Goal: Transaction & Acquisition: Download file/media

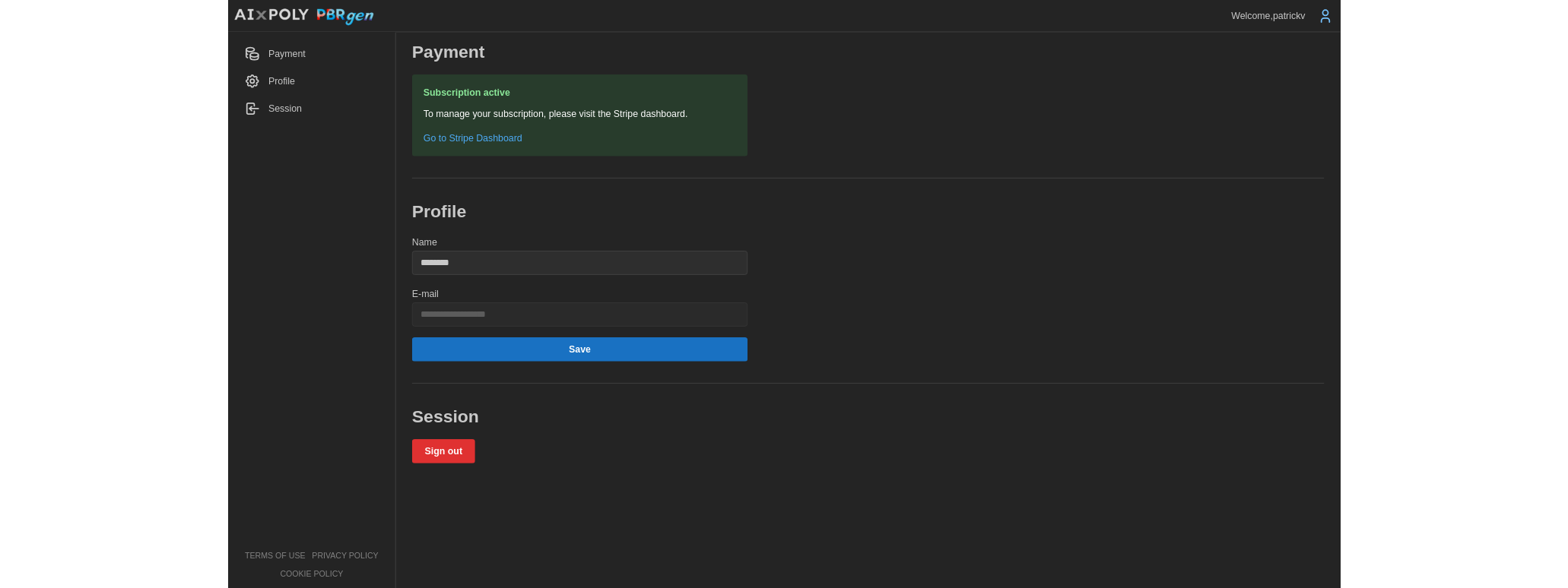
scroll to position [15, 0]
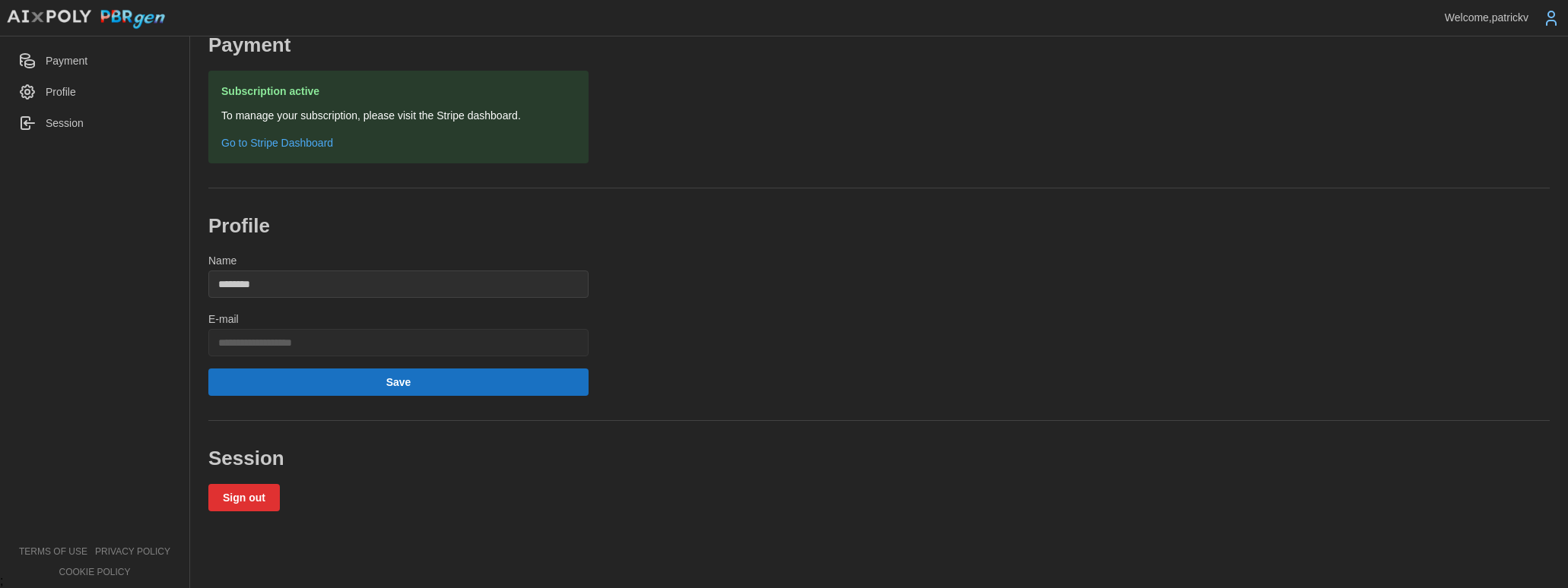
click at [73, 15] on img at bounding box center [86, 19] width 160 height 21
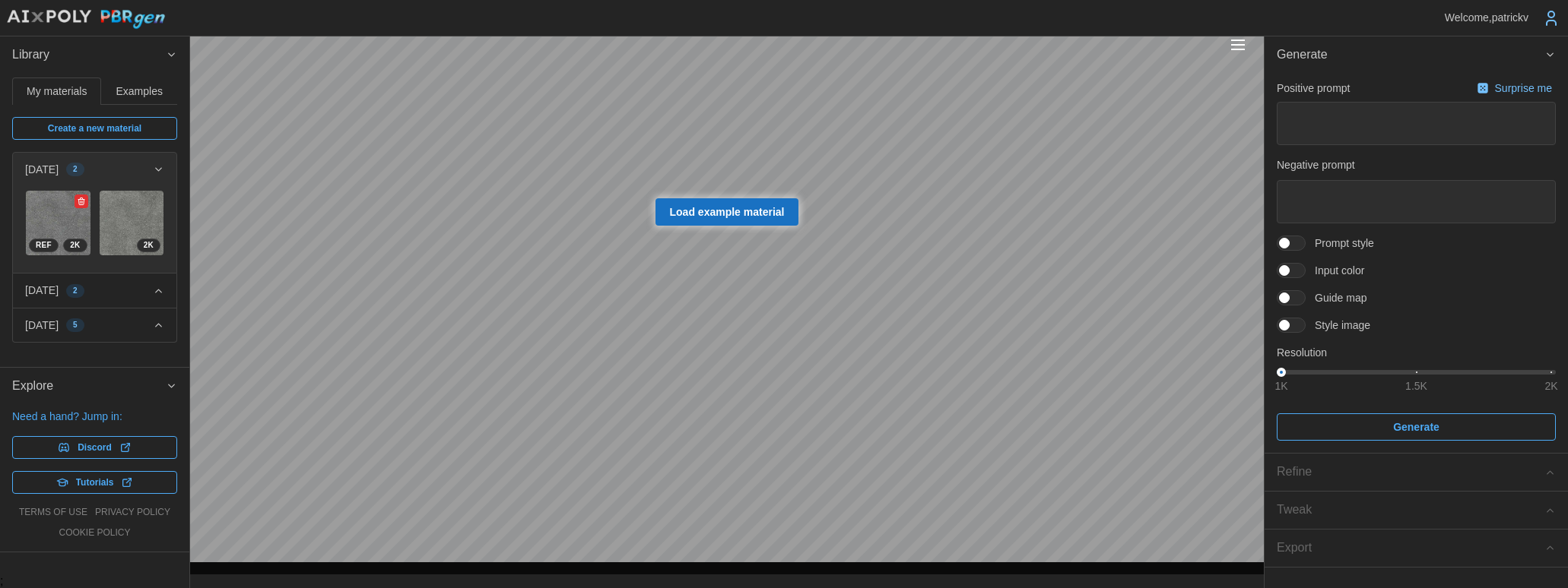
click at [48, 215] on img at bounding box center [59, 223] width 65 height 65
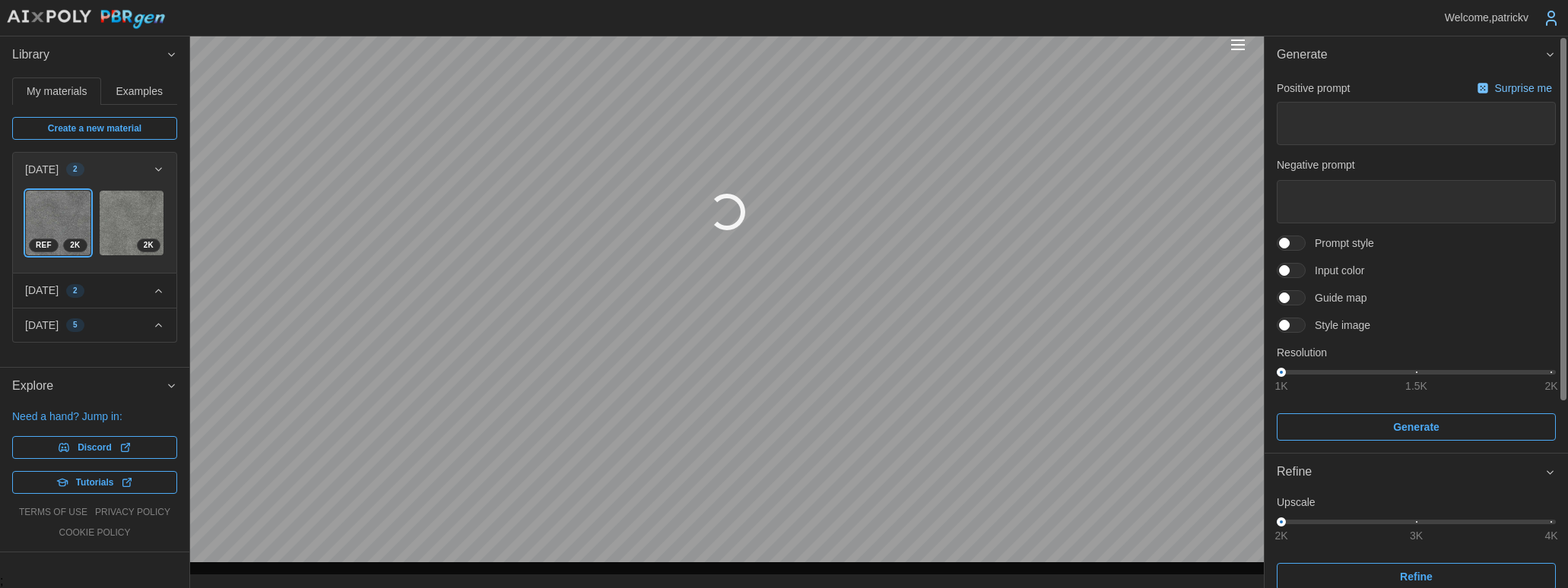
type textarea "*"
type textarea "**********"
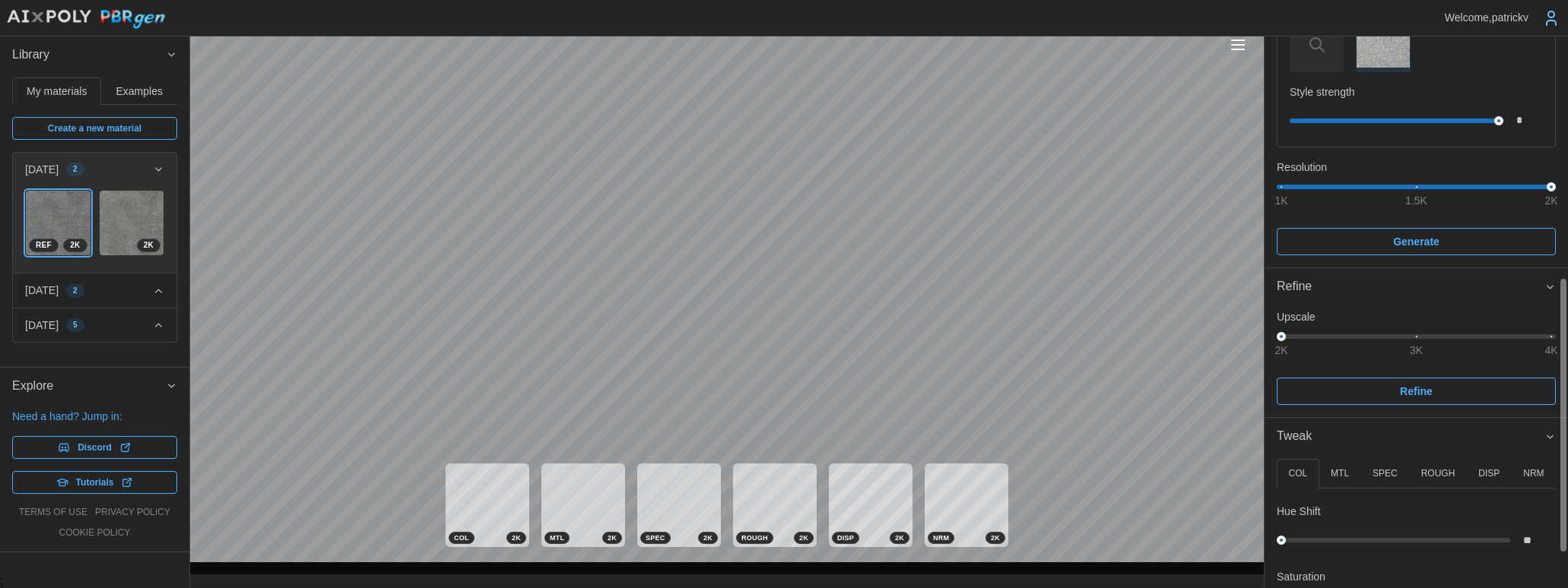
scroll to position [558, 0]
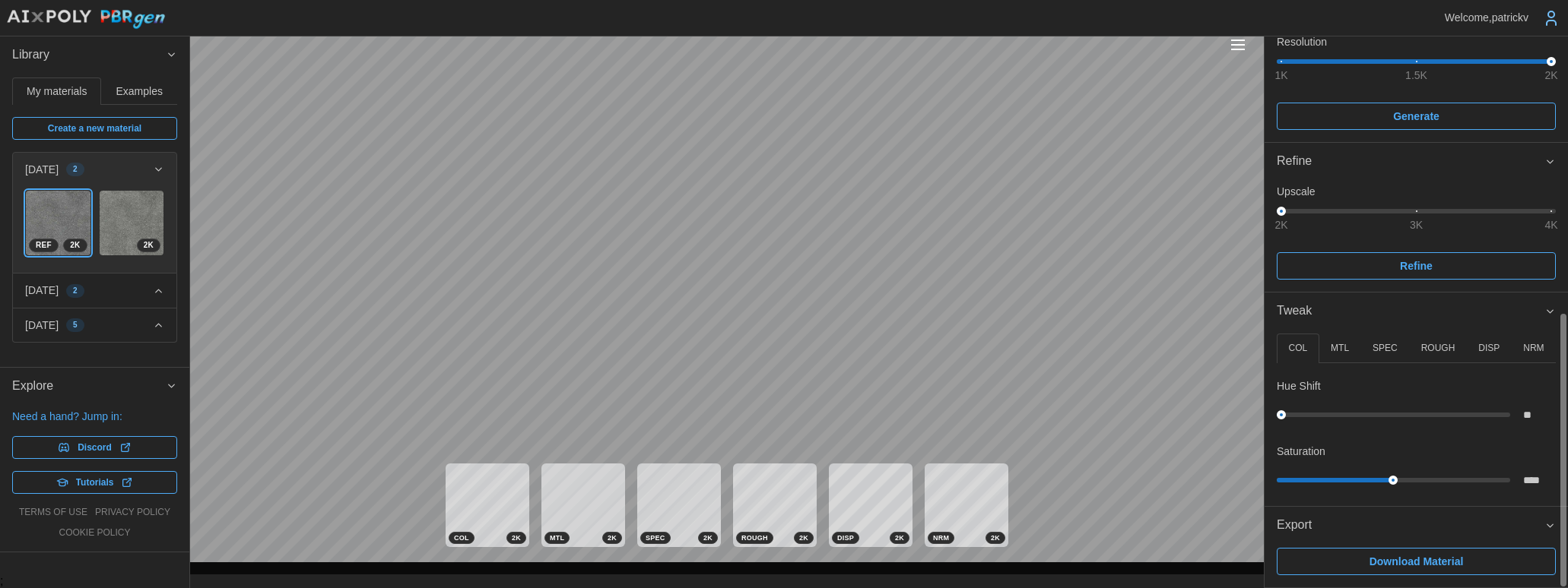
click at [1259, 586] on div at bounding box center [1563, 450] width 5 height 273
click at [1259, 544] on span "Export" at bounding box center [1410, 526] width 268 height 37
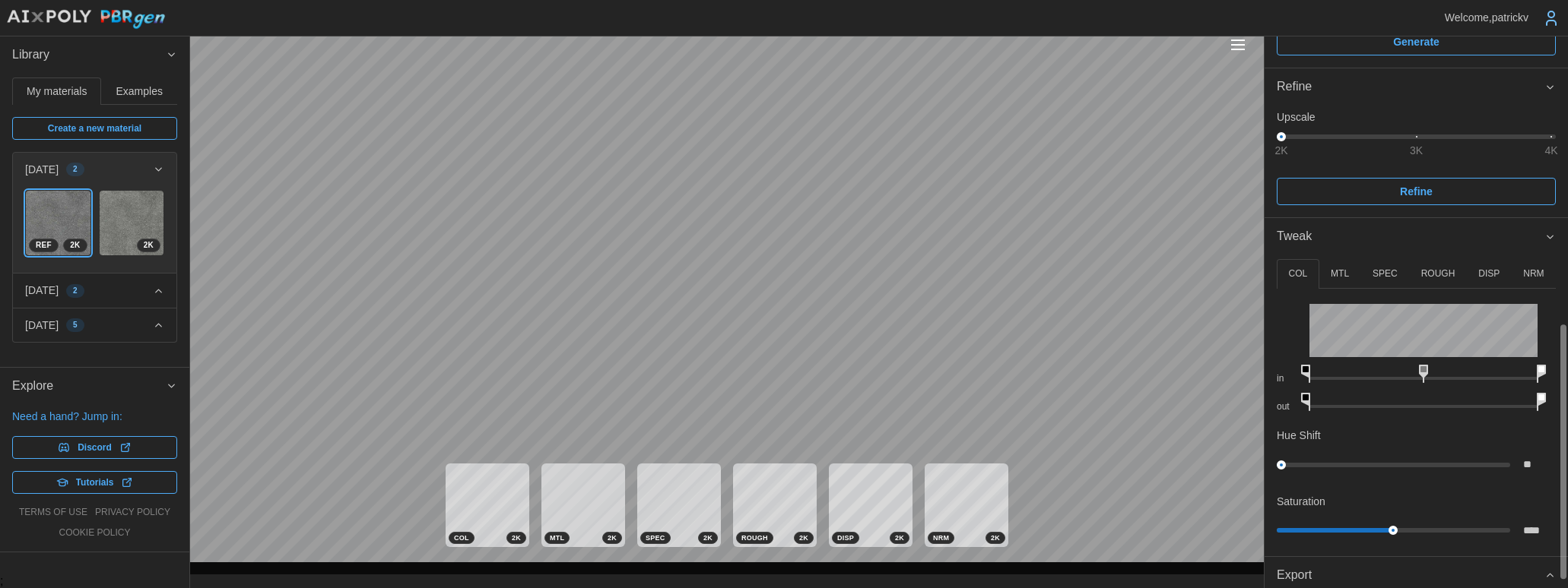
scroll to position [639, 0]
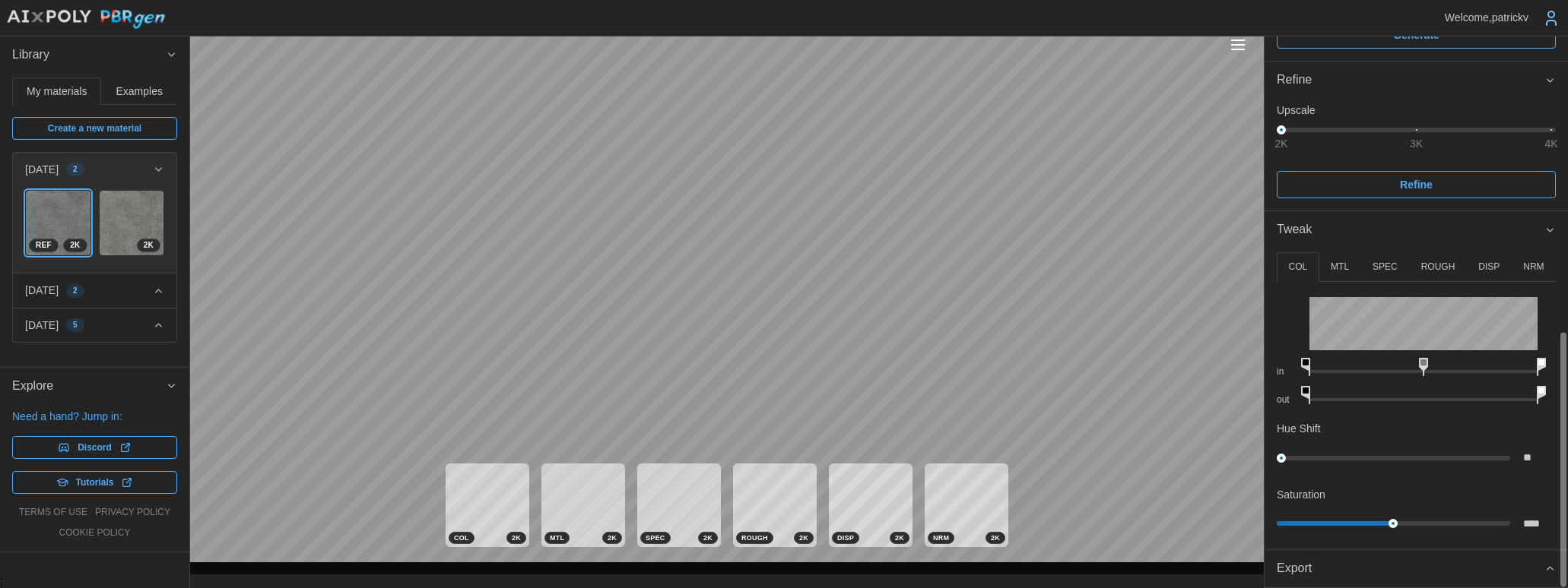
click at [1259, 569] on icon "button" at bounding box center [1549, 569] width 12 height 12
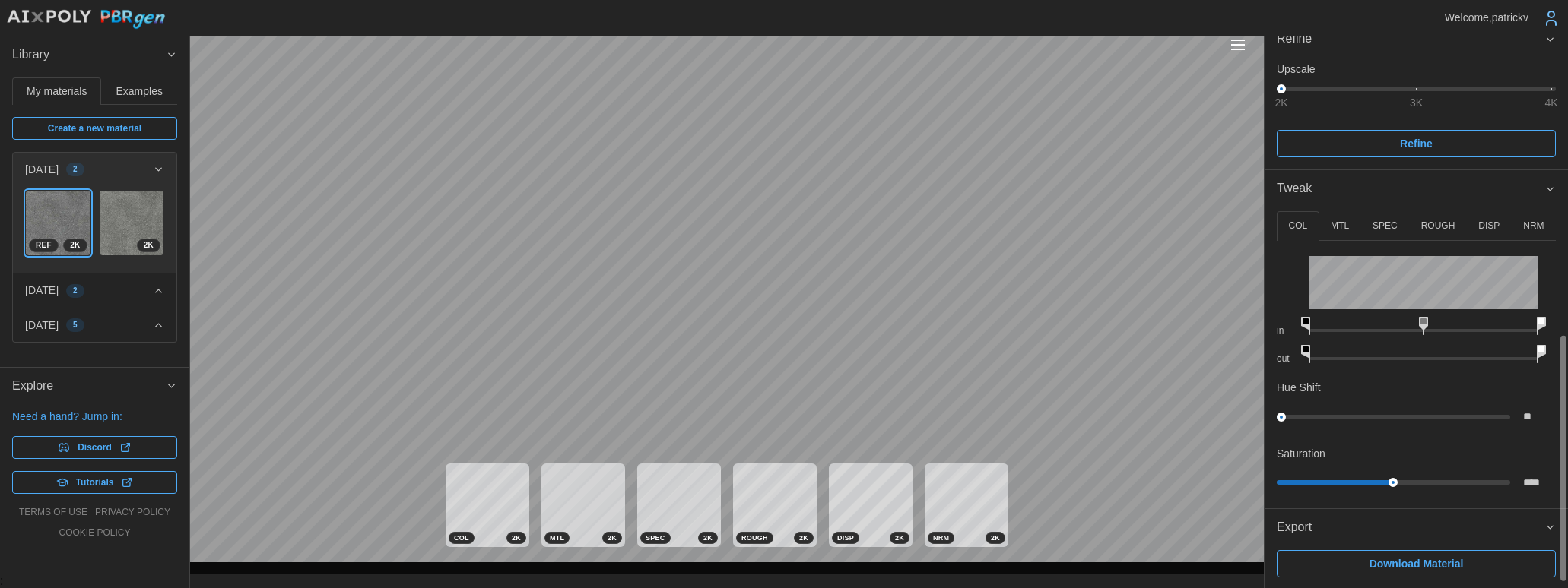
scroll to position [683, 0]
click at [1259, 564] on span "Download Material" at bounding box center [1416, 562] width 94 height 26
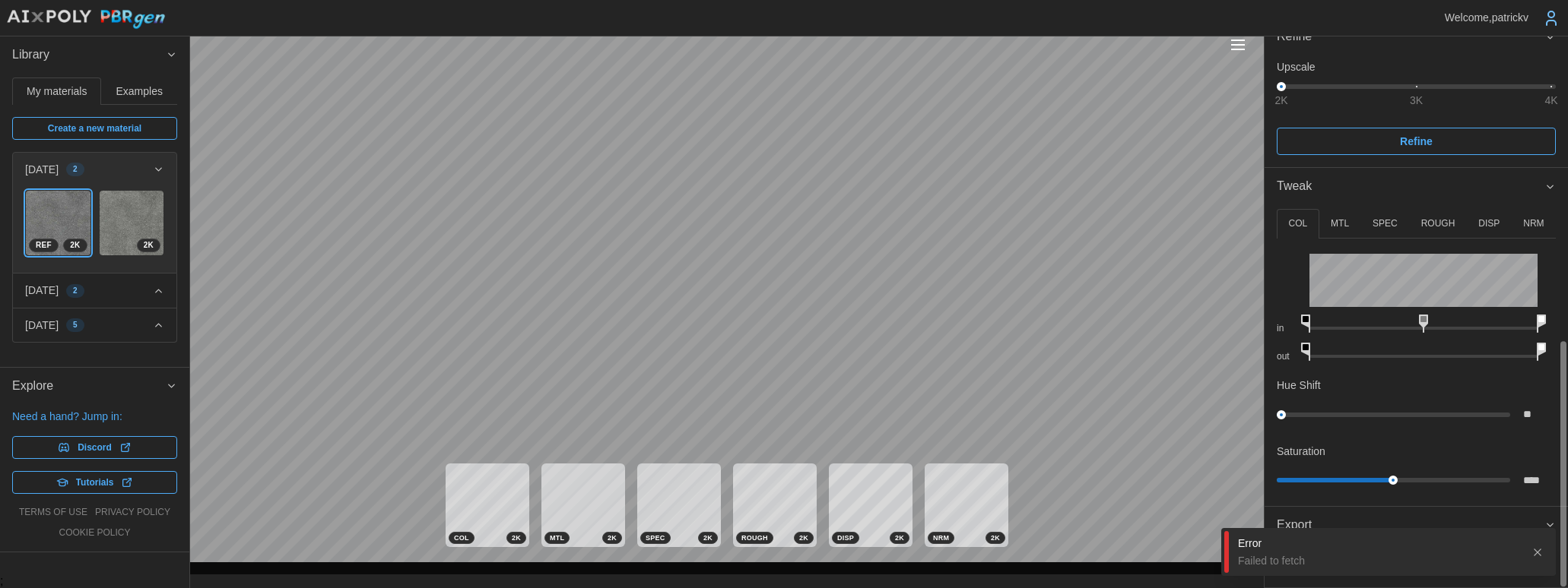
click at [1259, 554] on icon "button" at bounding box center [1537, 553] width 12 height 12
click at [160, 294] on icon "button" at bounding box center [158, 291] width 12 height 12
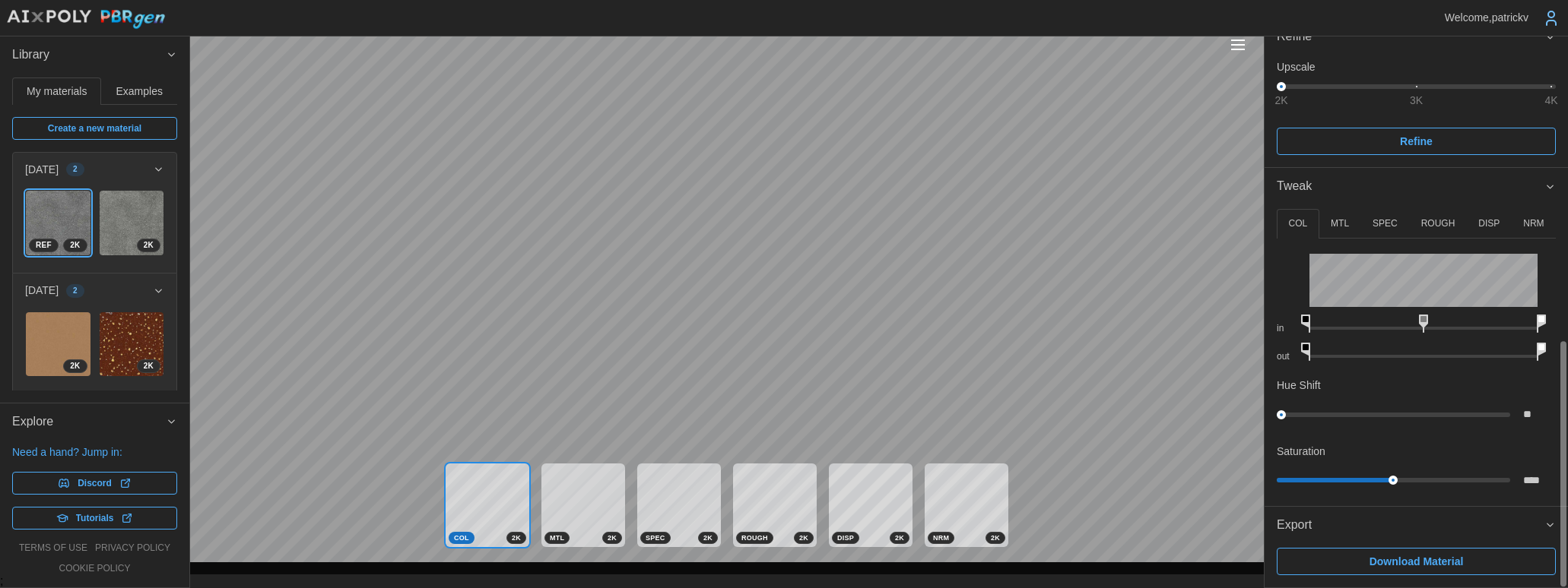
click at [1259, 225] on p "NRM" at bounding box center [1533, 223] width 21 height 13
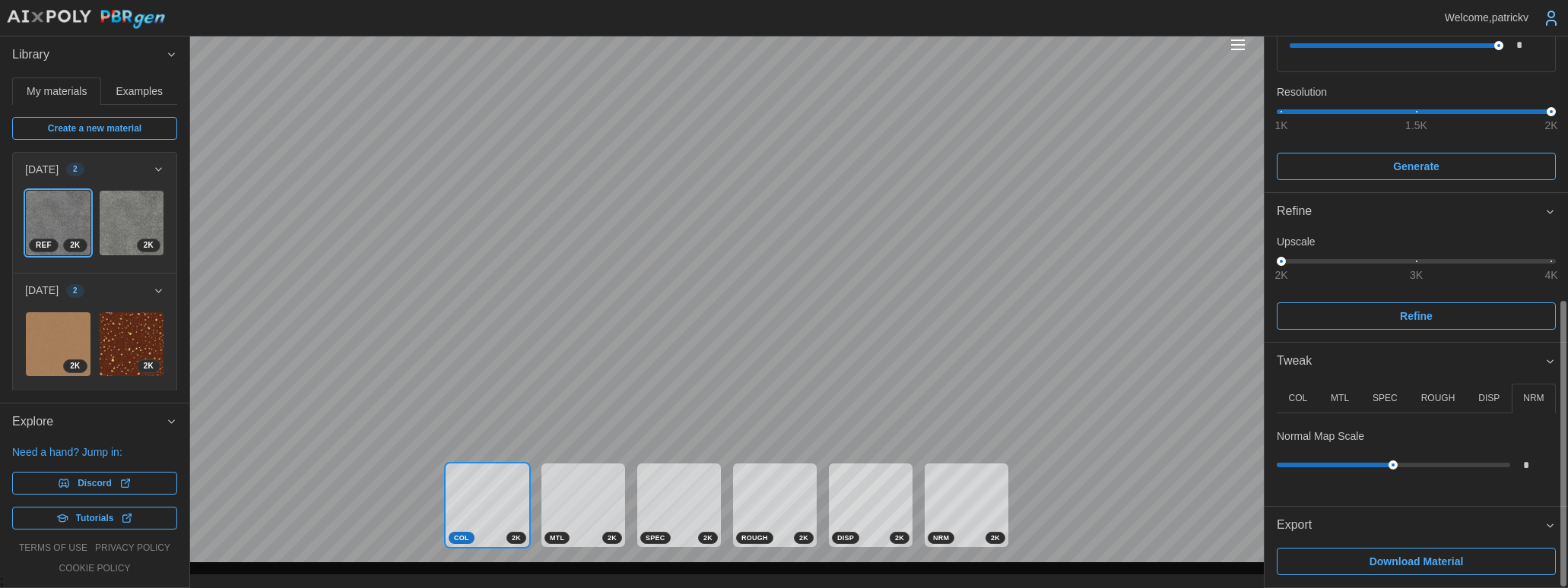
click at [1259, 402] on p "COL" at bounding box center [1297, 398] width 19 height 13
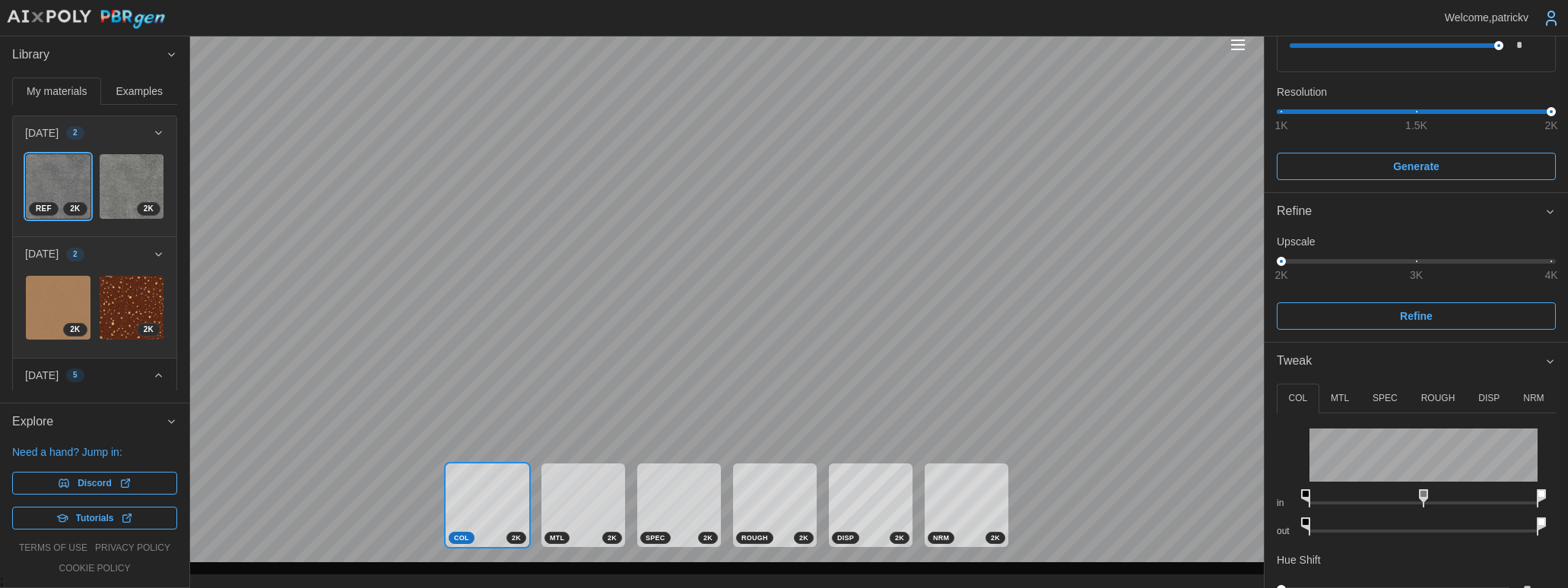
scroll to position [0, 0]
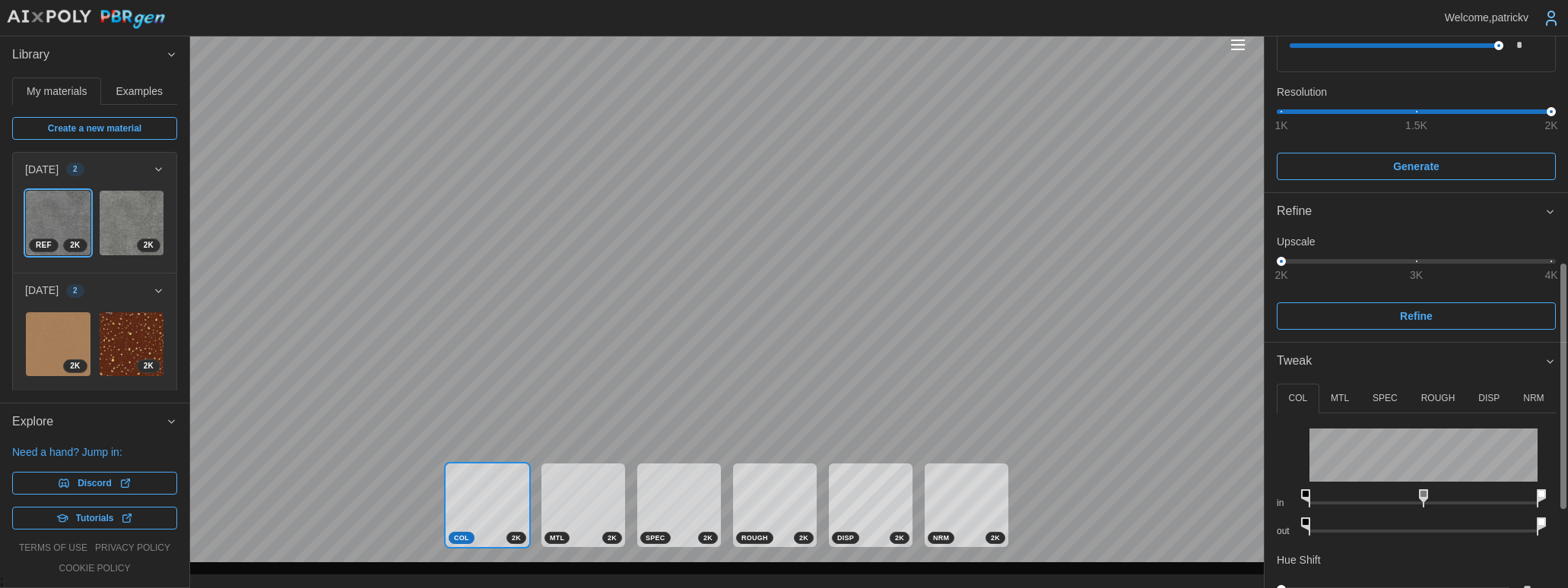
click at [1230, 49] on button "Toggle viewport controls" at bounding box center [1238, 45] width 22 height 22
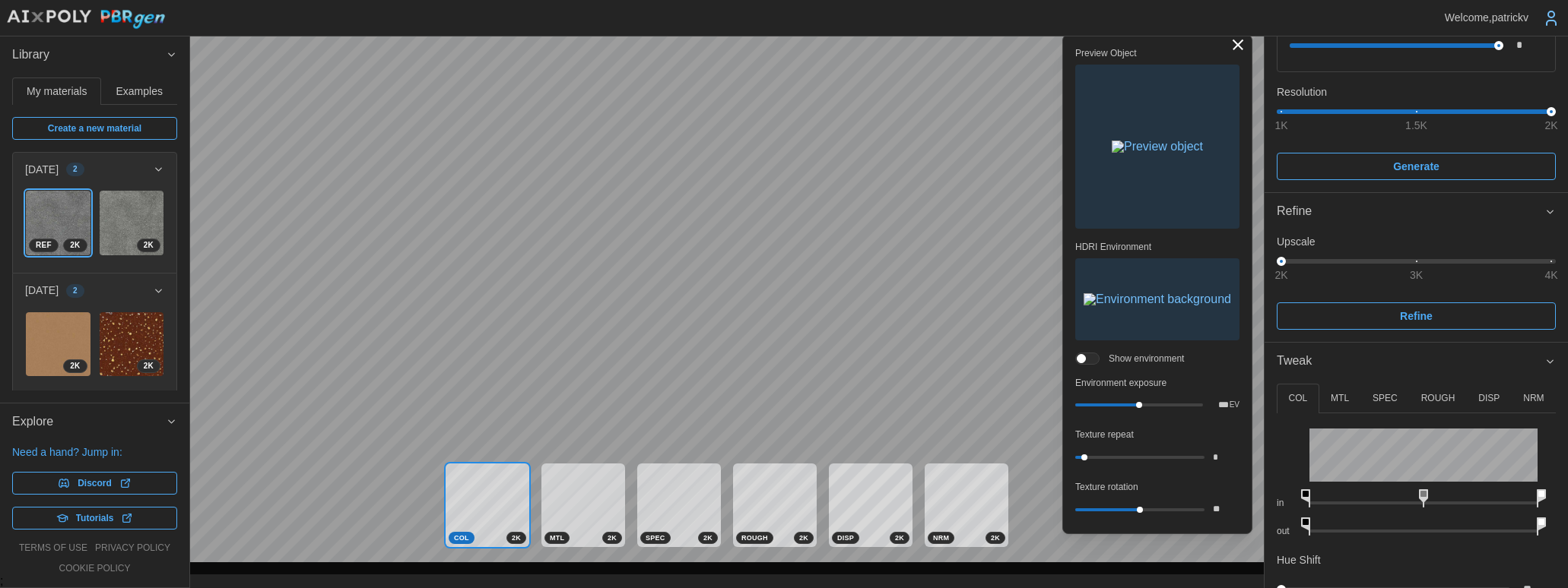
click at [1238, 46] on button "Toggle viewport controls" at bounding box center [1238, 45] width 22 height 22
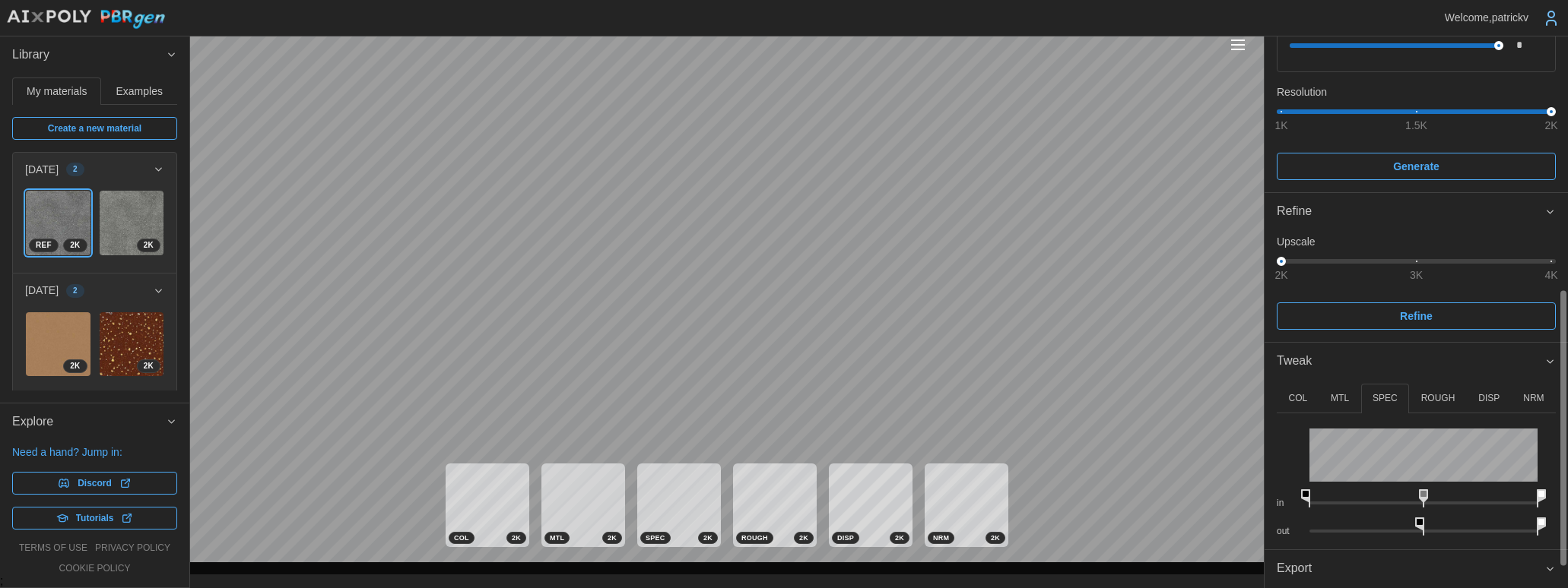
click at [1259, 569] on button "Export" at bounding box center [1416, 569] width 304 height 37
click at [1259, 568] on icon "button" at bounding box center [1550, 570] width 6 height 3
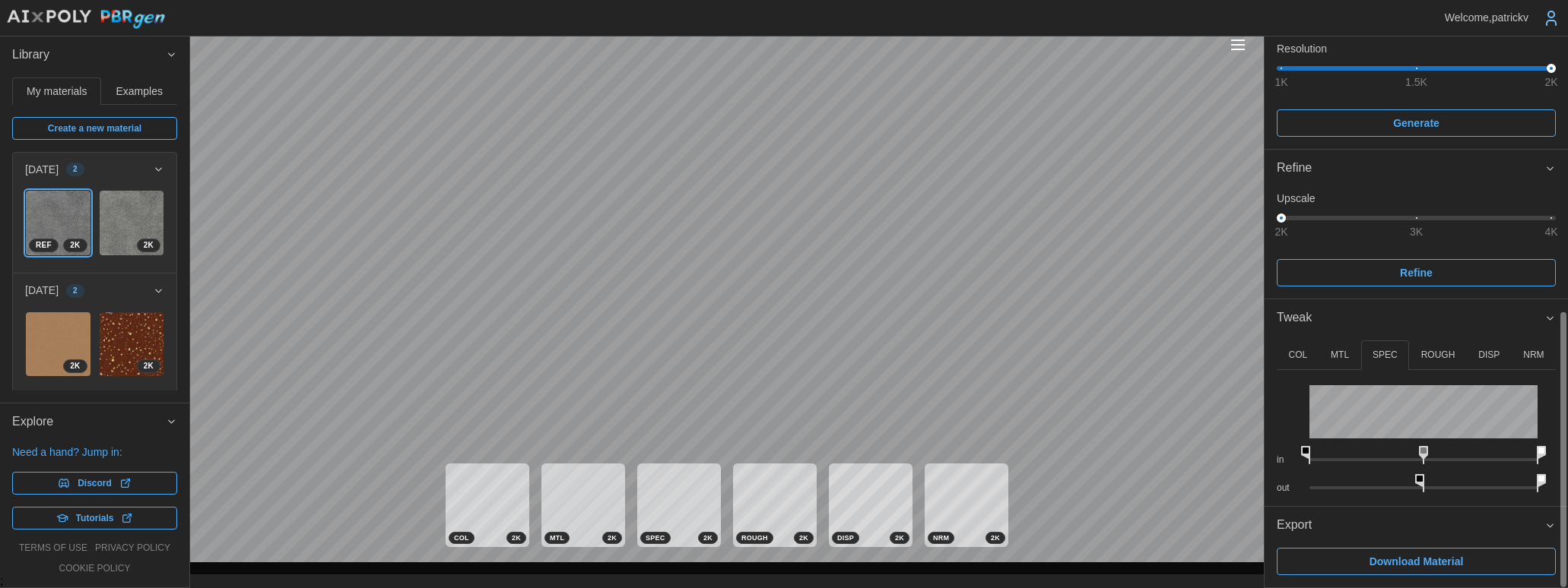
click at [1259, 564] on span "Download Material" at bounding box center [1416, 562] width 94 height 26
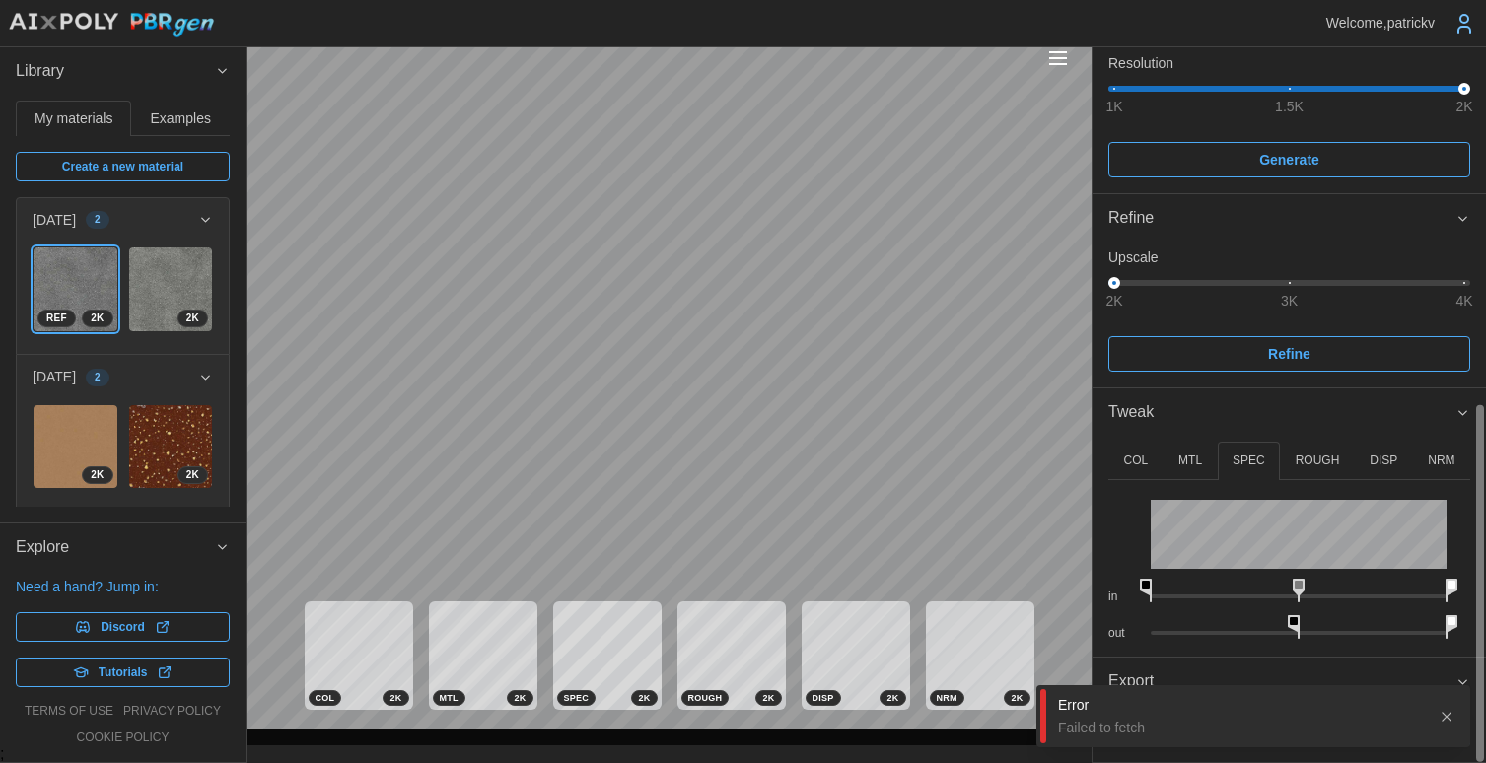
click at [1453, 724] on icon "button" at bounding box center [1447, 717] width 16 height 16
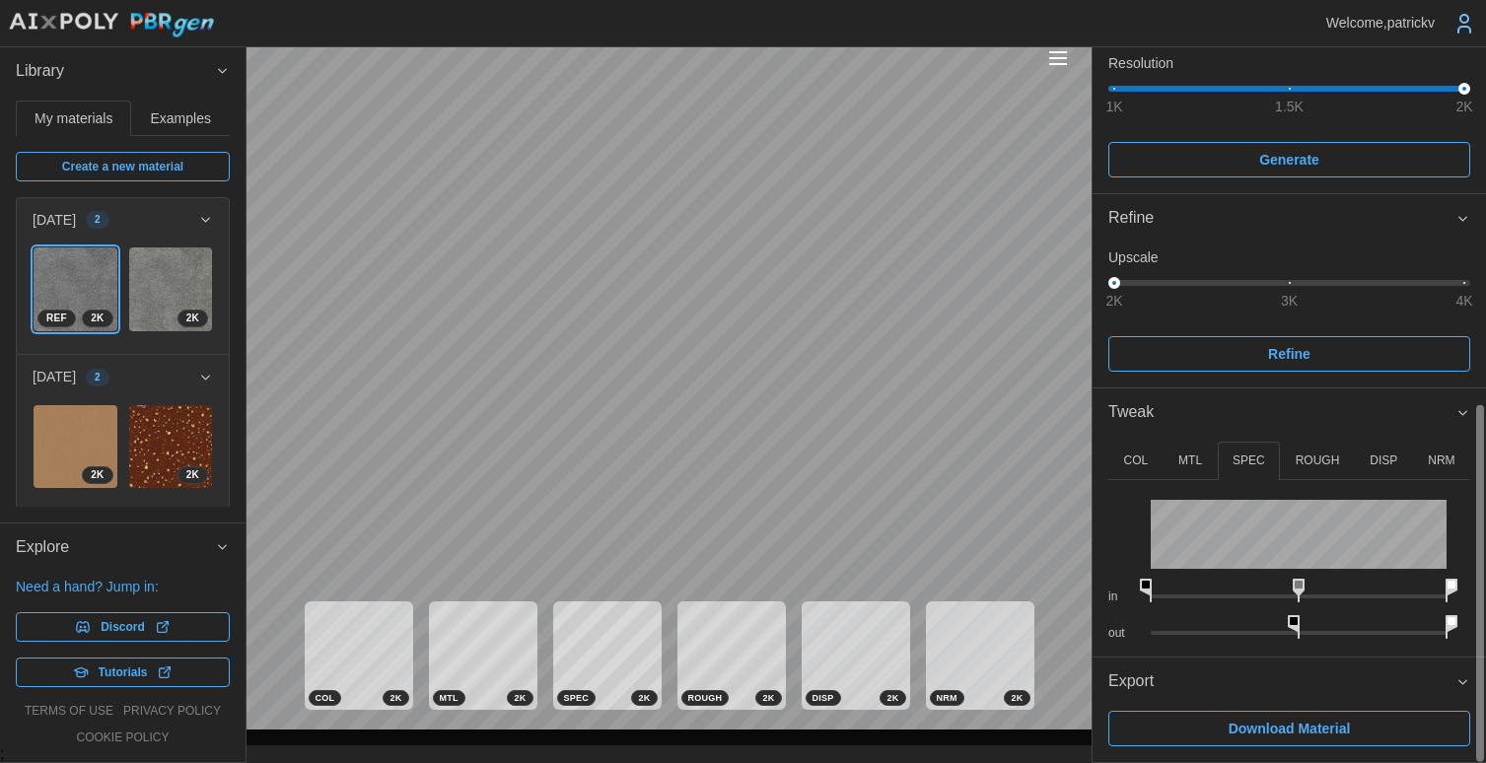
click at [1294, 739] on span "Download Material" at bounding box center [1290, 729] width 122 height 34
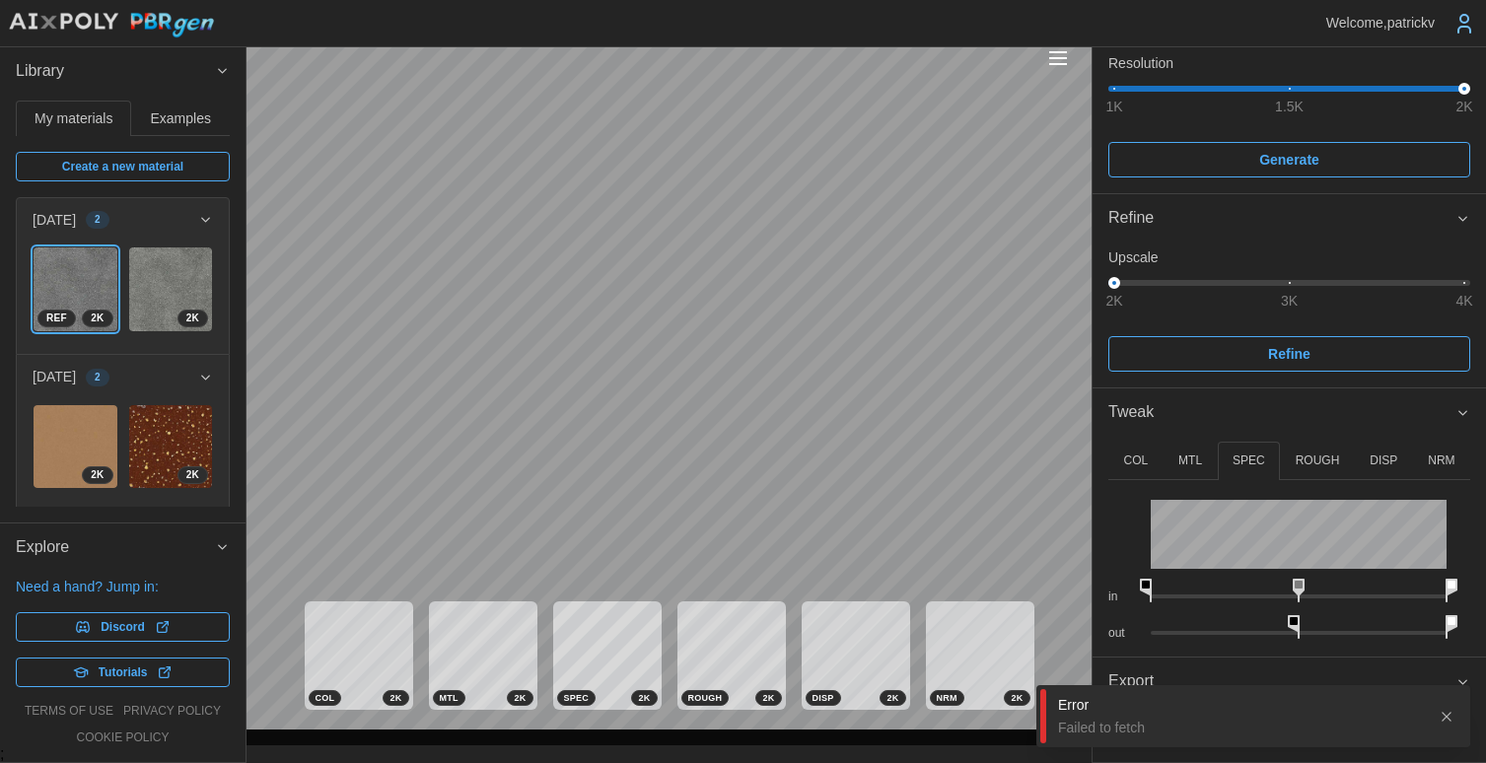
click at [1449, 717] on icon "button" at bounding box center [1447, 717] width 16 height 16
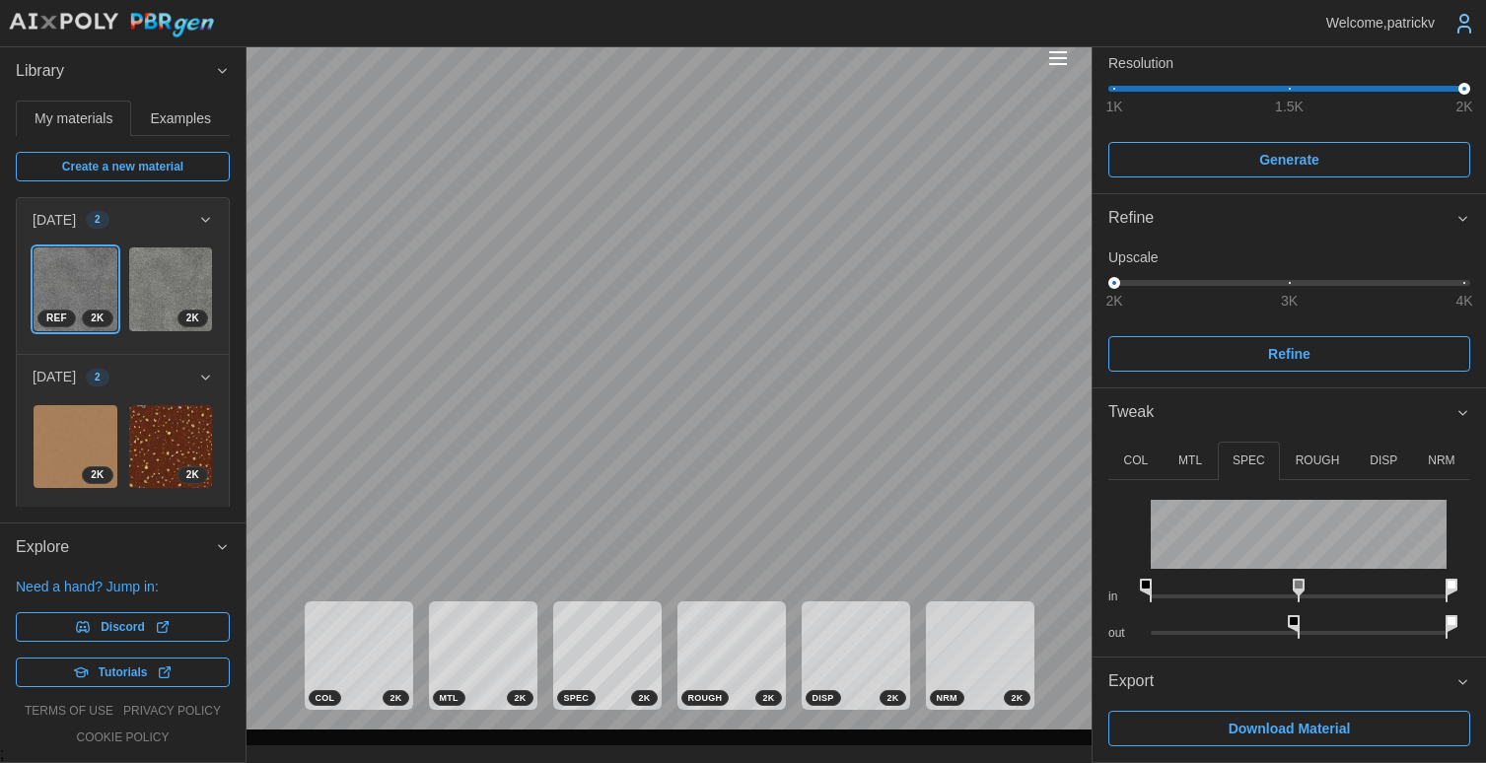
type textarea "*"
